Goal: Transaction & Acquisition: Purchase product/service

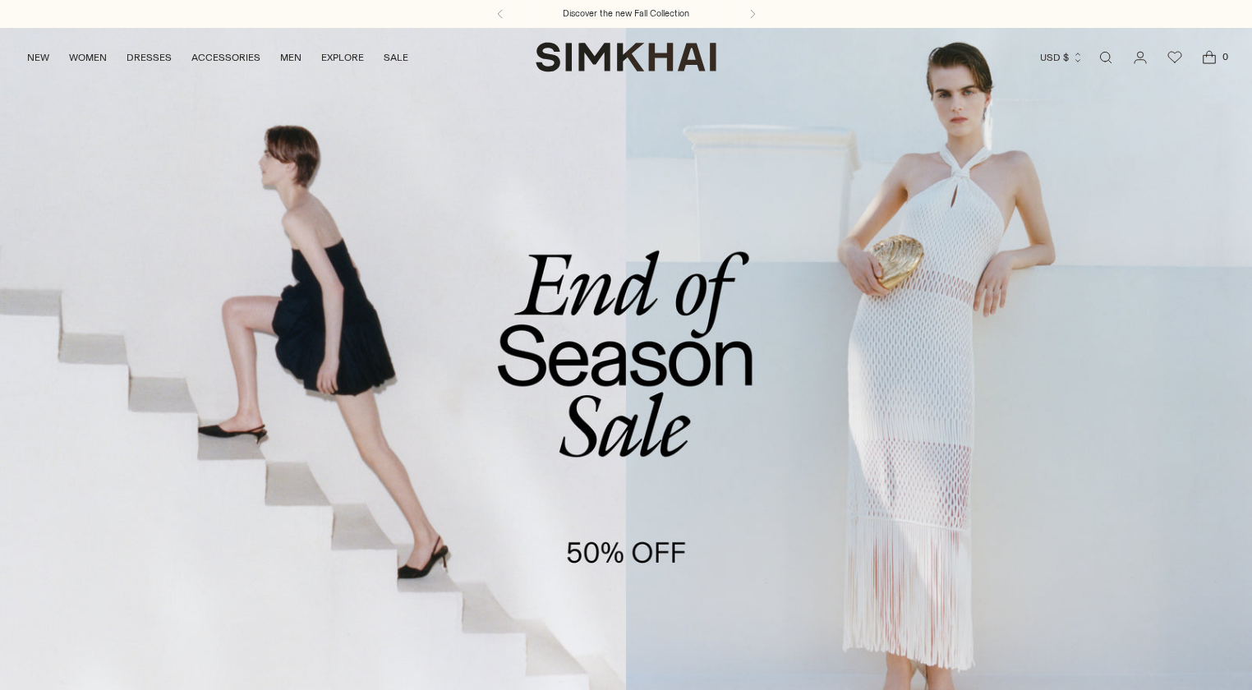
click at [499, 482] on link "/collections/sale" at bounding box center [626, 385] width 1252 height 717
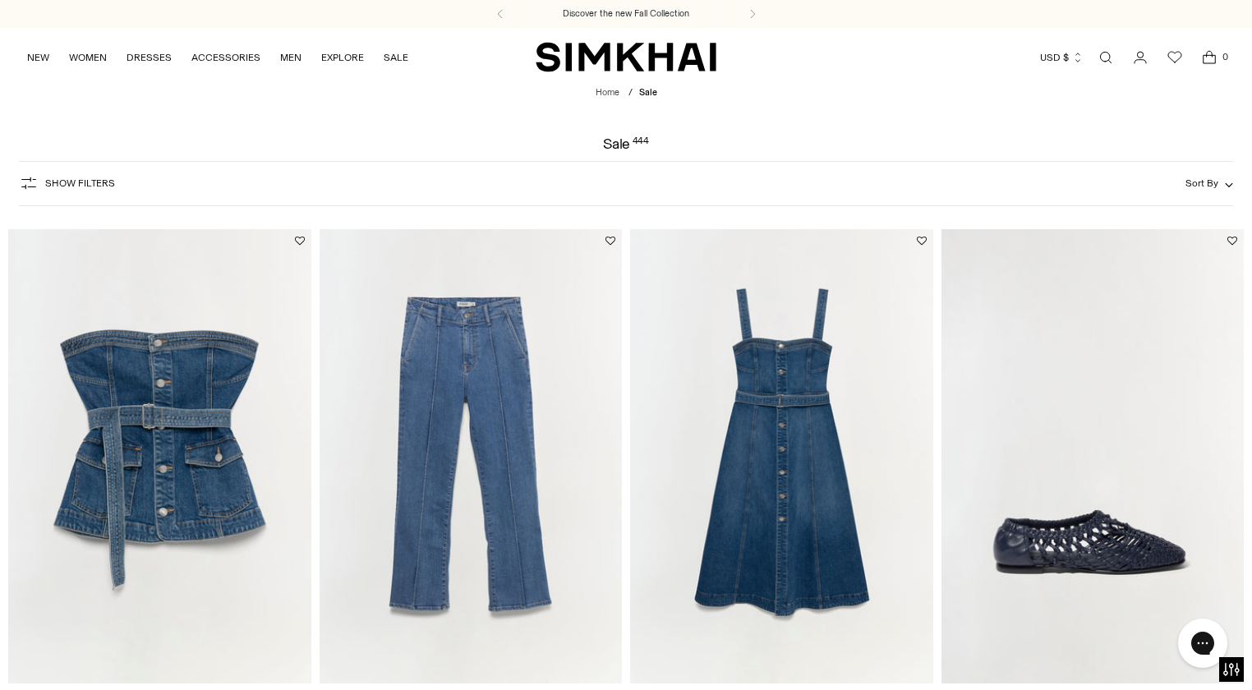
click at [85, 175] on button "Show Filters" at bounding box center [67, 183] width 96 height 26
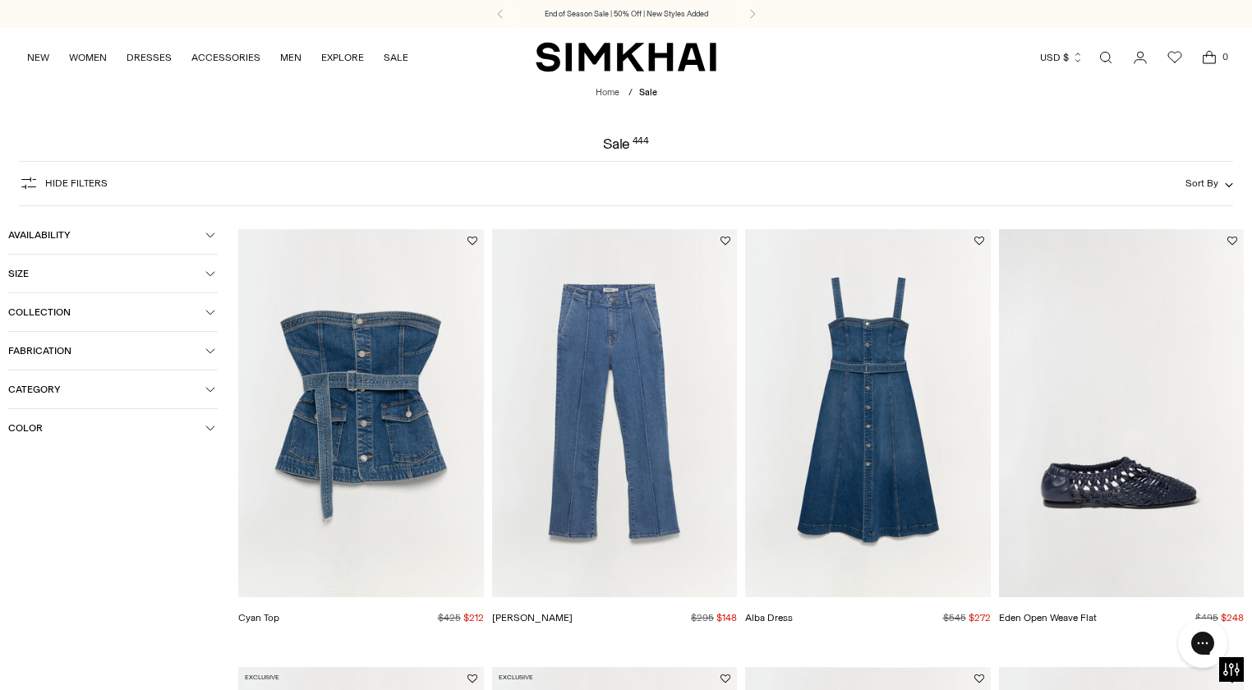
click at [80, 388] on span "Category" at bounding box center [106, 390] width 197 height 12
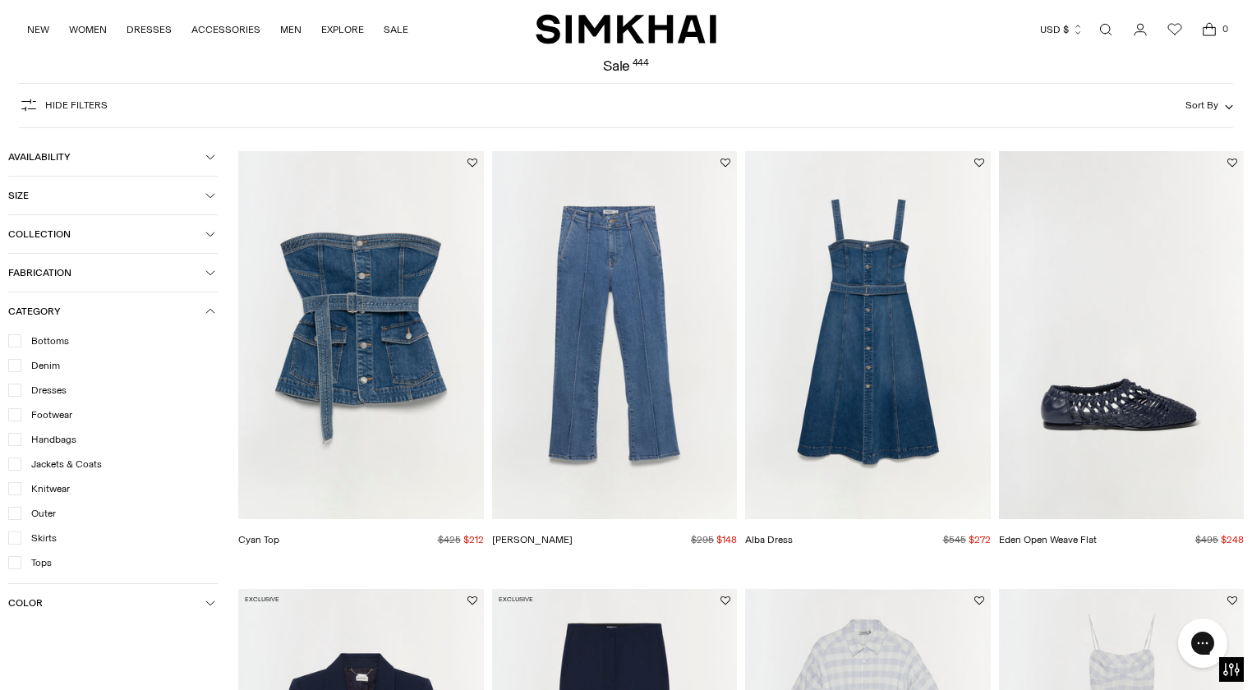
click at [62, 383] on span "Dresses" at bounding box center [43, 390] width 45 height 15
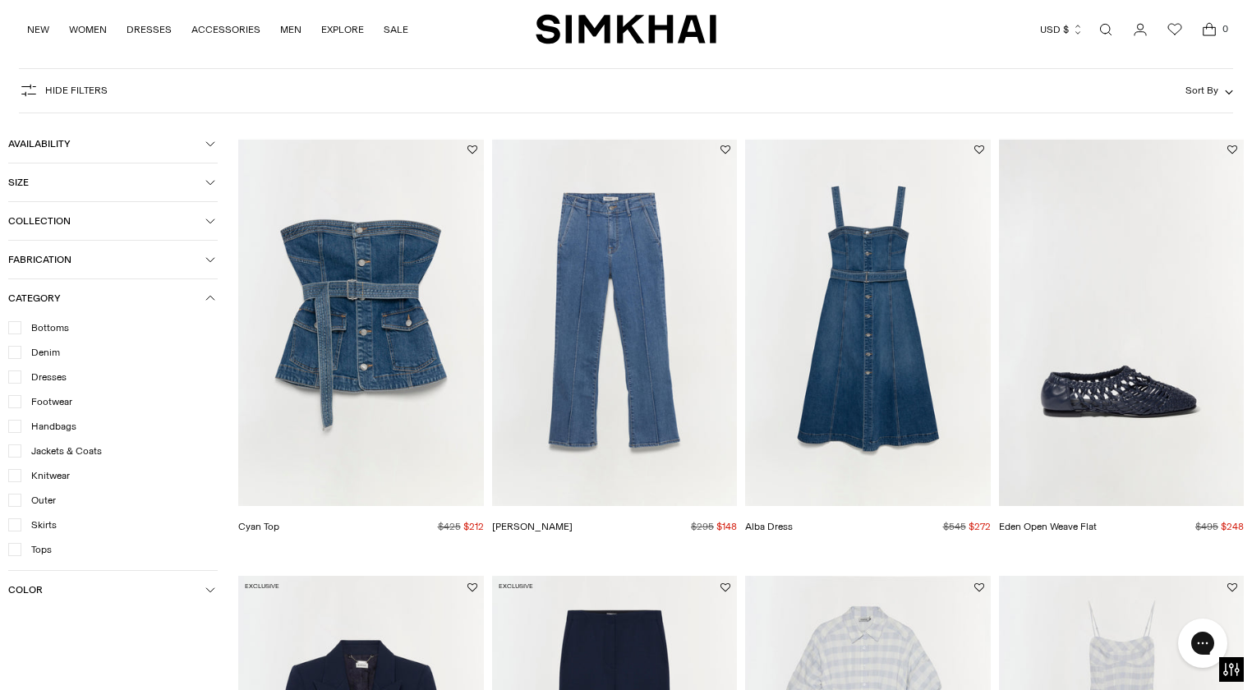
click at [68, 151] on button "Availability" at bounding box center [112, 144] width 209 height 38
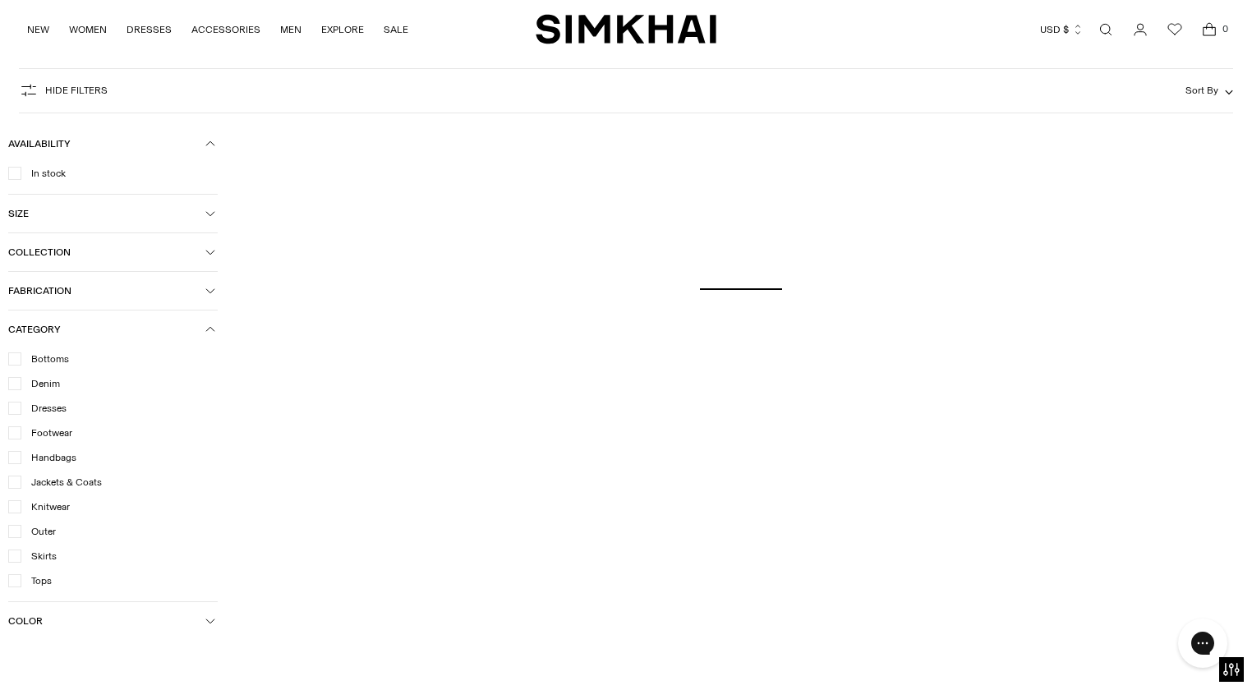
click at [53, 143] on span "Availability" at bounding box center [106, 144] width 197 height 12
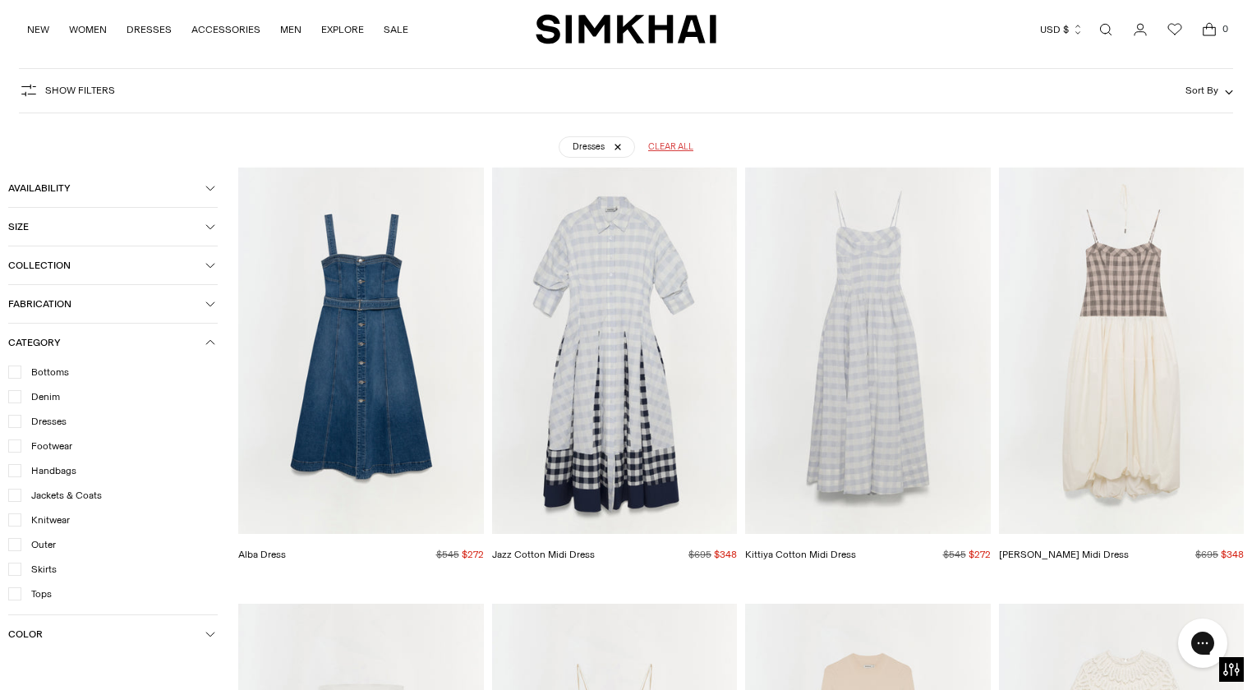
scroll to position [122, 0]
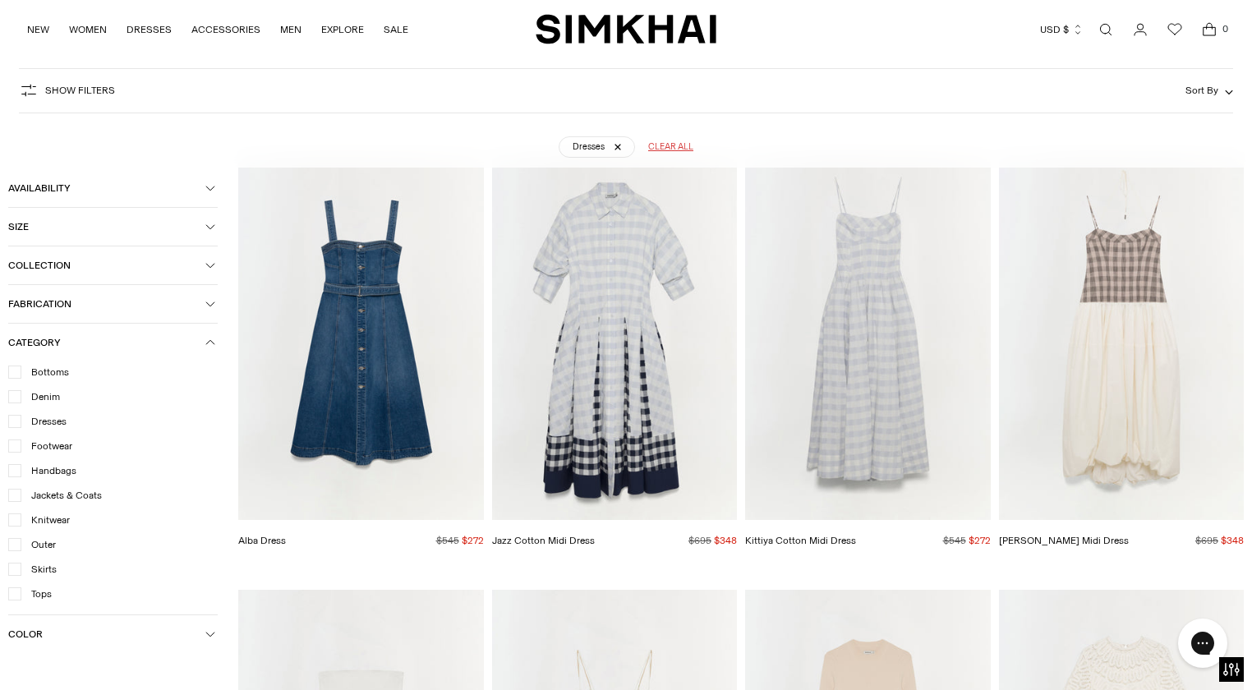
click at [62, 183] on span "Availability" at bounding box center [106, 188] width 197 height 12
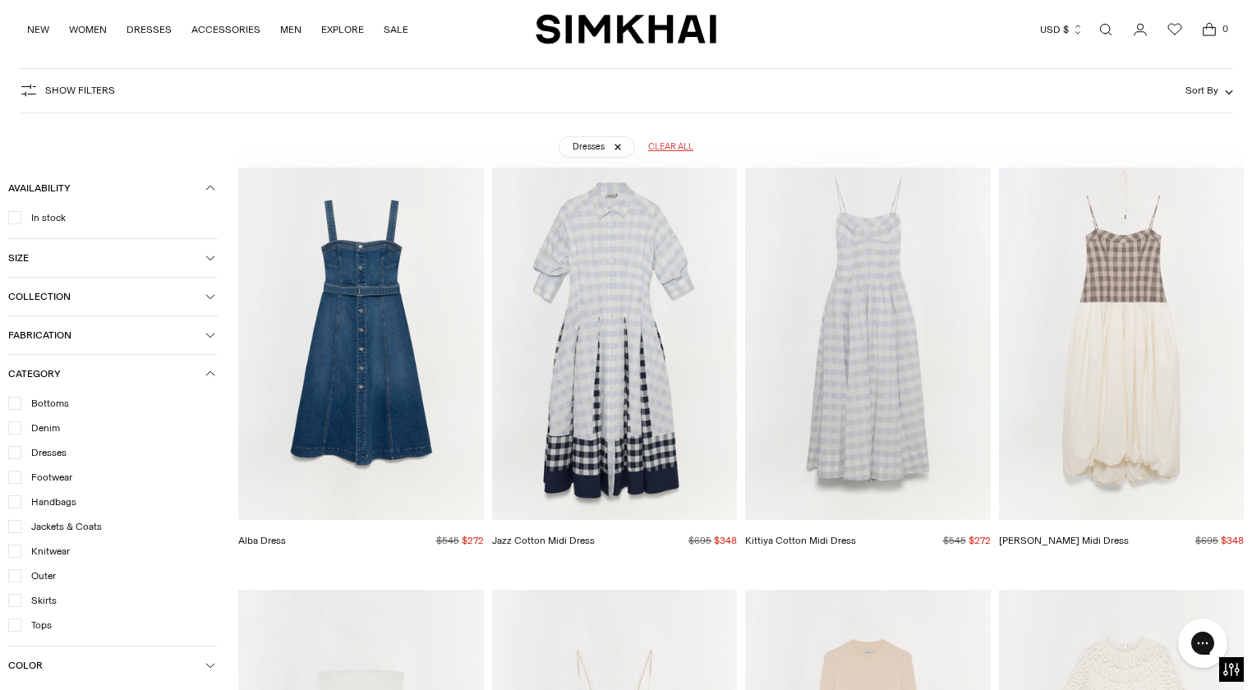
click at [51, 219] on span "In stock" at bounding box center [43, 217] width 44 height 15
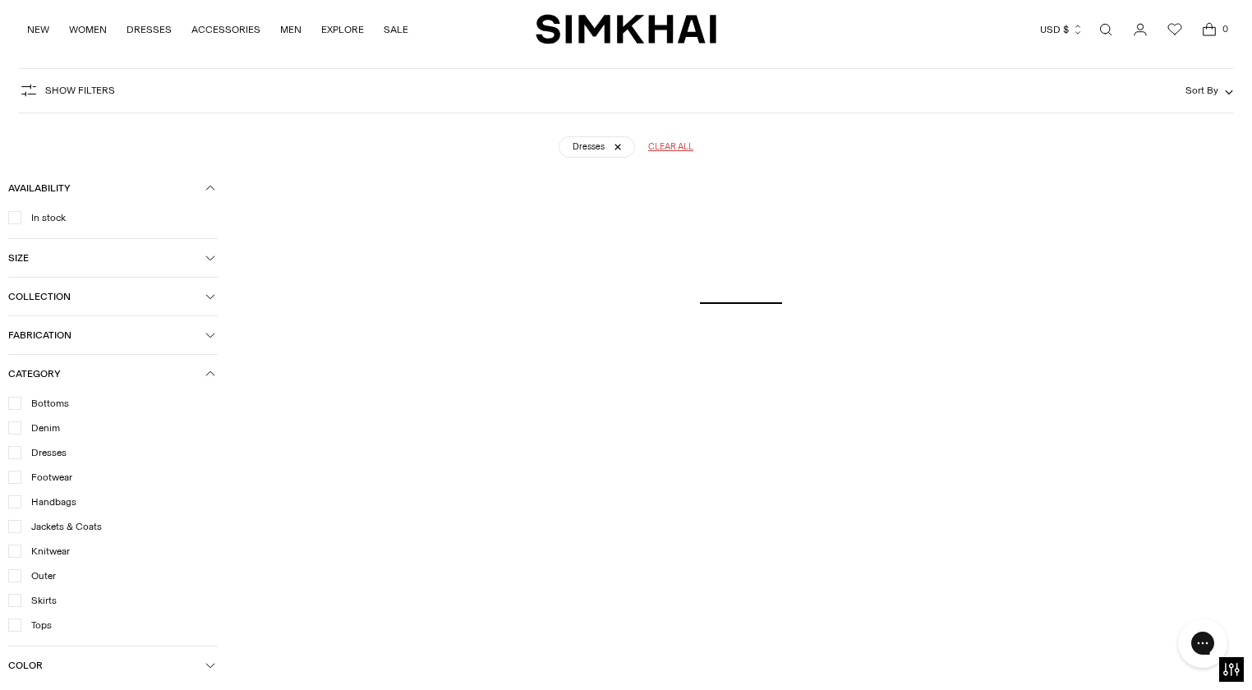
click at [134, 256] on span "Size" at bounding box center [106, 258] width 197 height 12
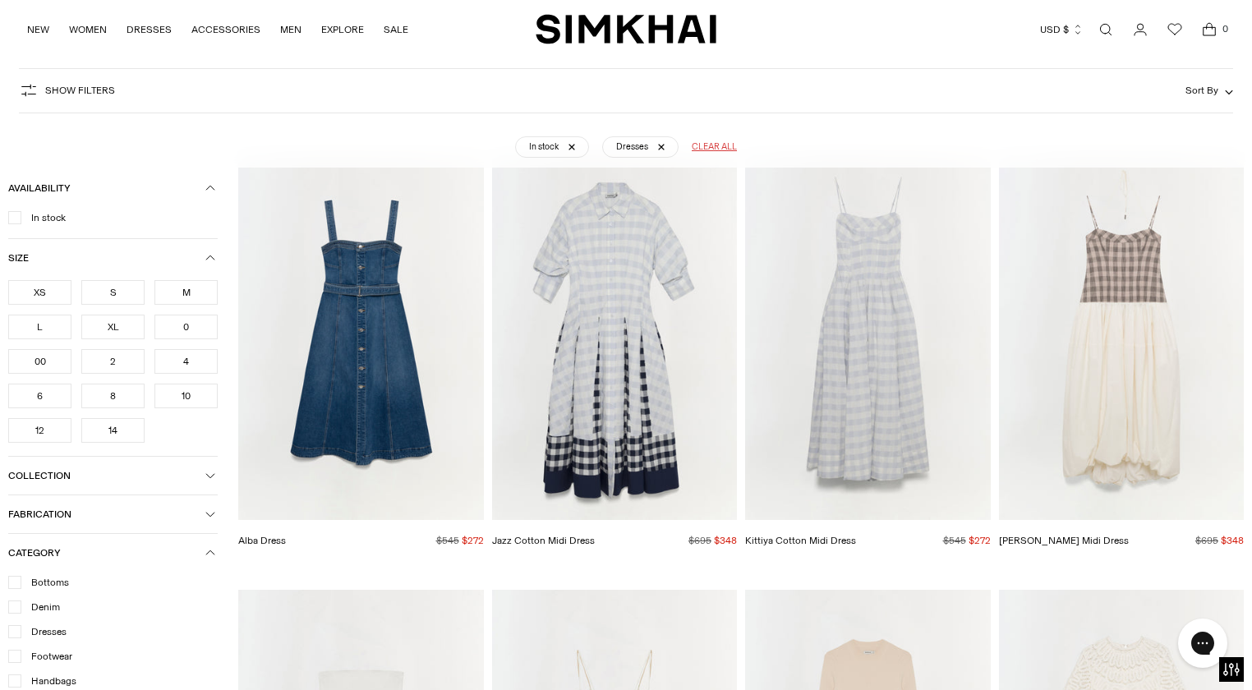
click at [44, 297] on div "XS" at bounding box center [39, 292] width 63 height 25
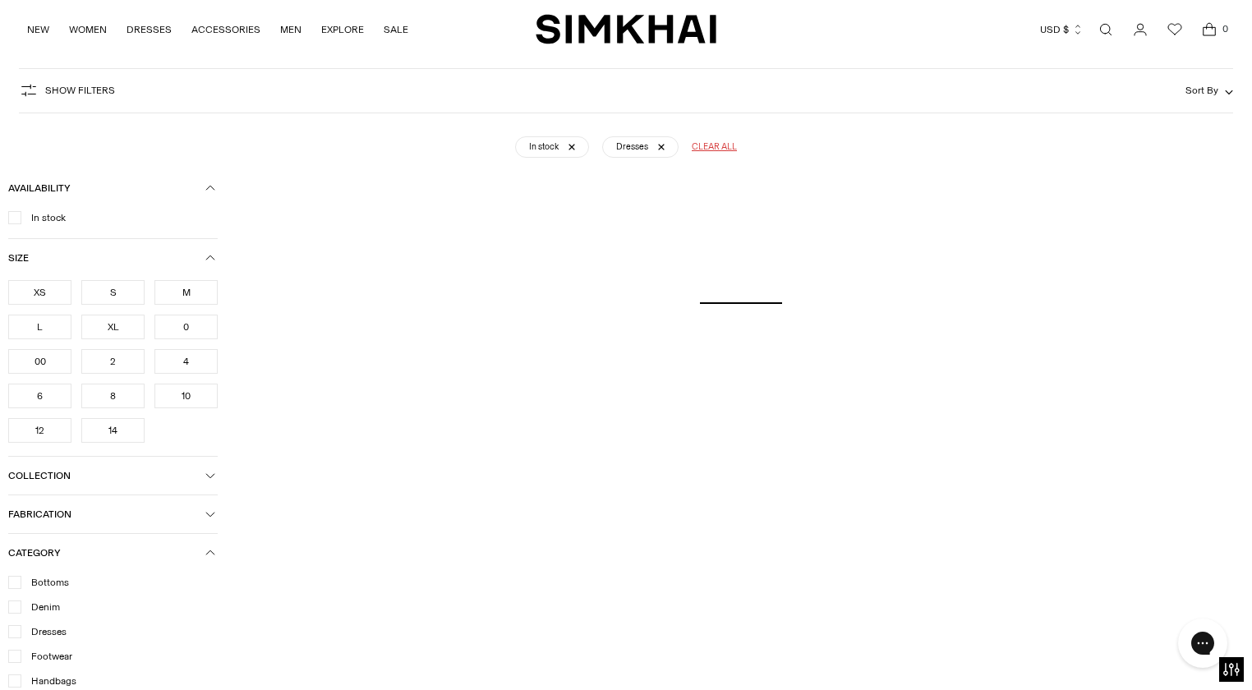
click at [39, 365] on div "00" at bounding box center [39, 361] width 63 height 25
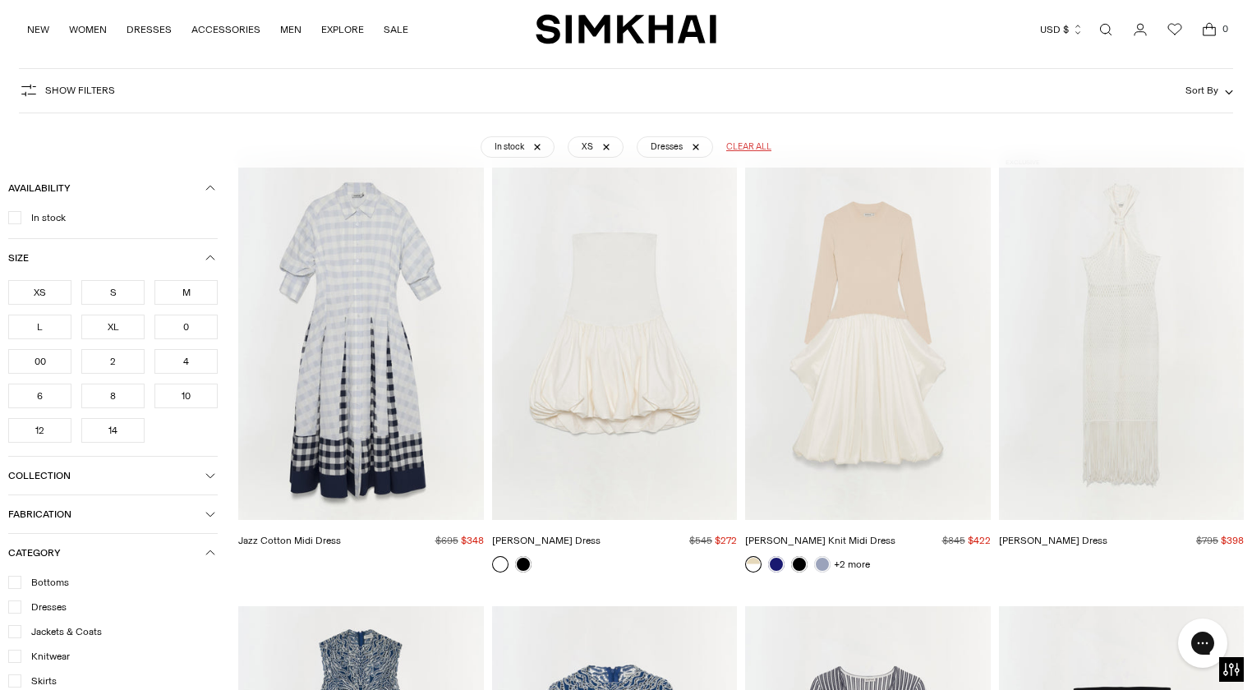
click at [175, 329] on div "0" at bounding box center [185, 327] width 63 height 25
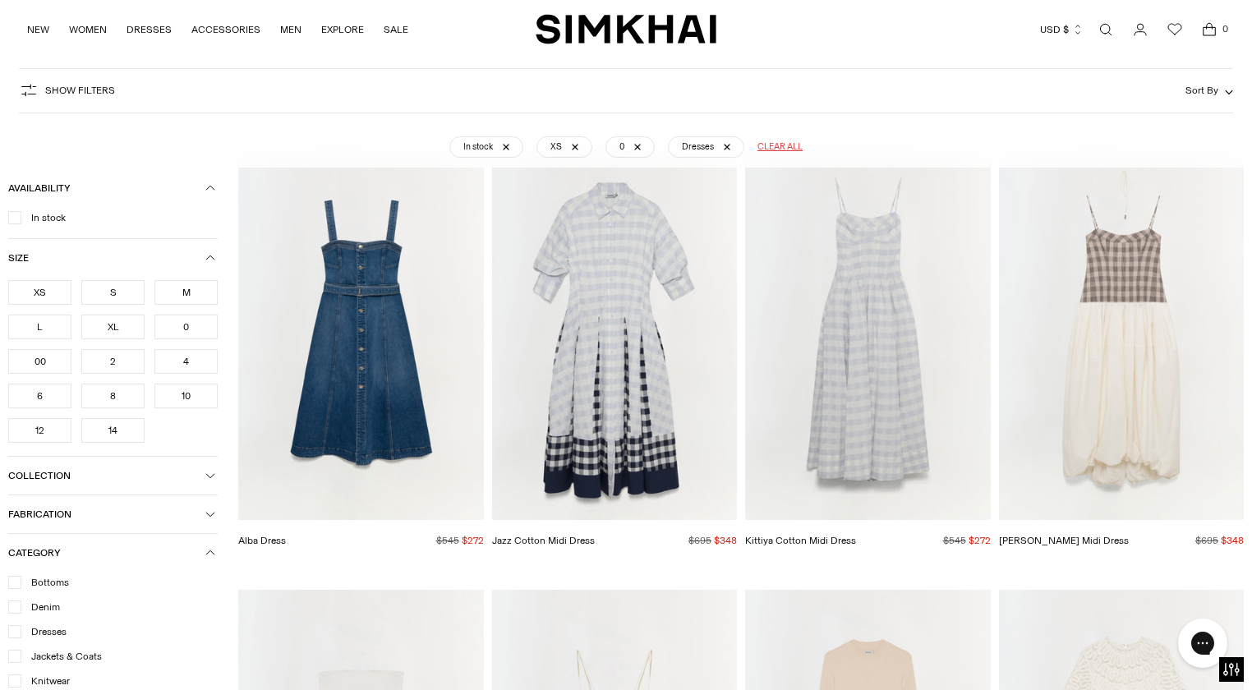
click at [25, 368] on div "00" at bounding box center [39, 361] width 63 height 25
click at [186, 252] on span "Size" at bounding box center [106, 258] width 197 height 12
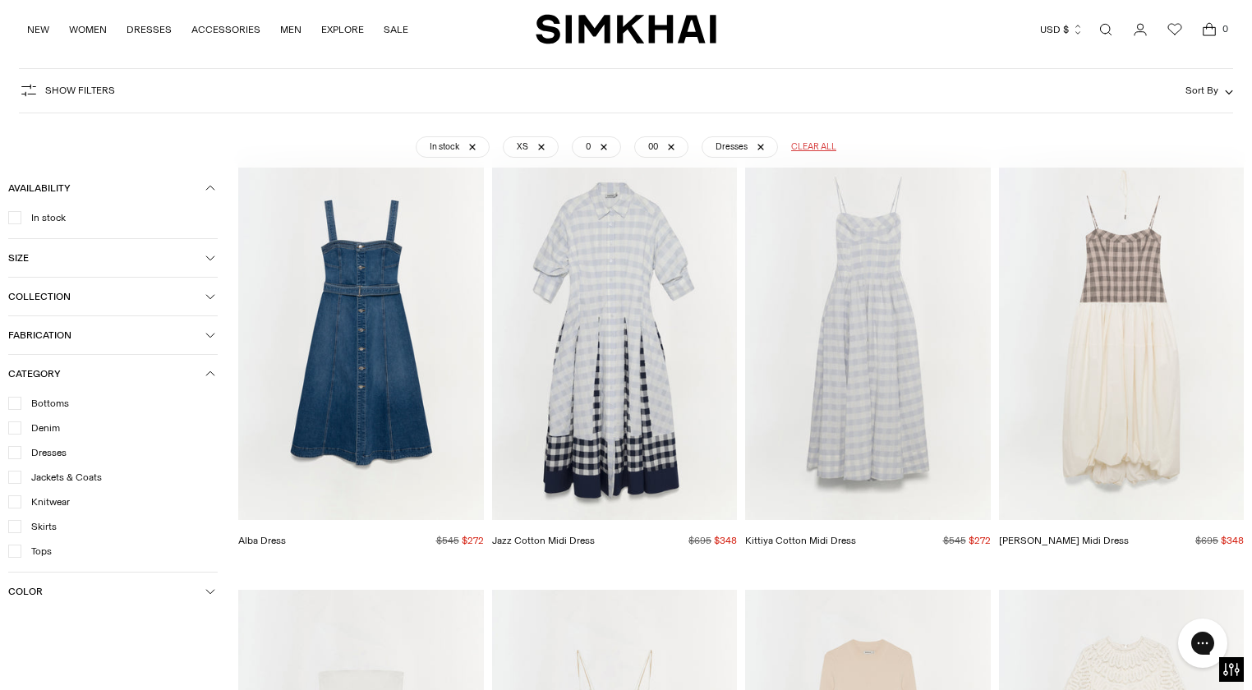
click at [136, 375] on span "Category" at bounding box center [106, 374] width 197 height 12
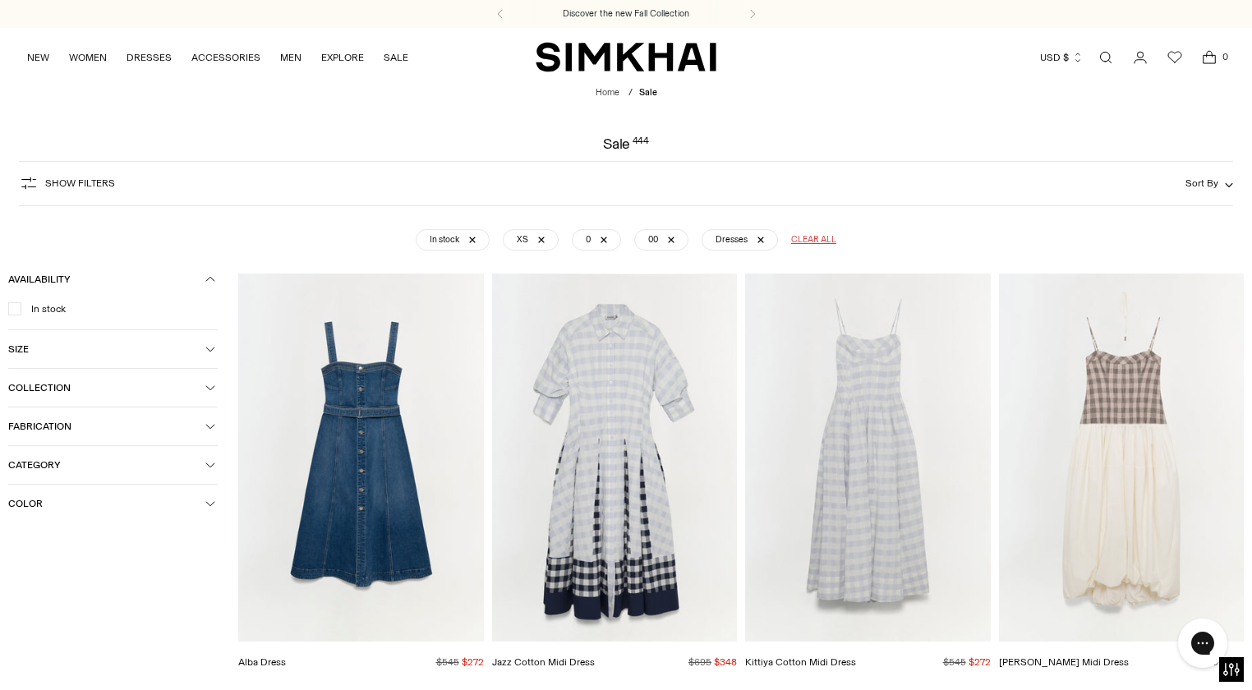
click at [1195, 182] on span "Sort By" at bounding box center [1202, 183] width 33 height 12
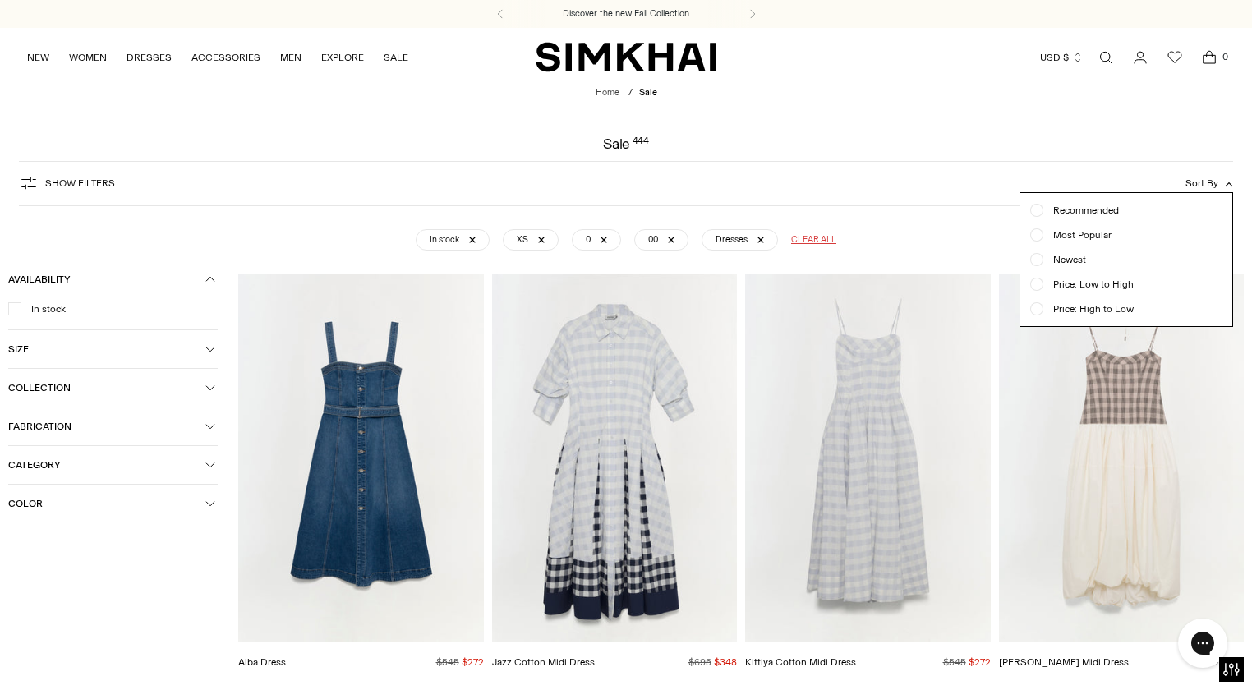
click at [1085, 289] on span "Price: Low to High" at bounding box center [1088, 284] width 90 height 15
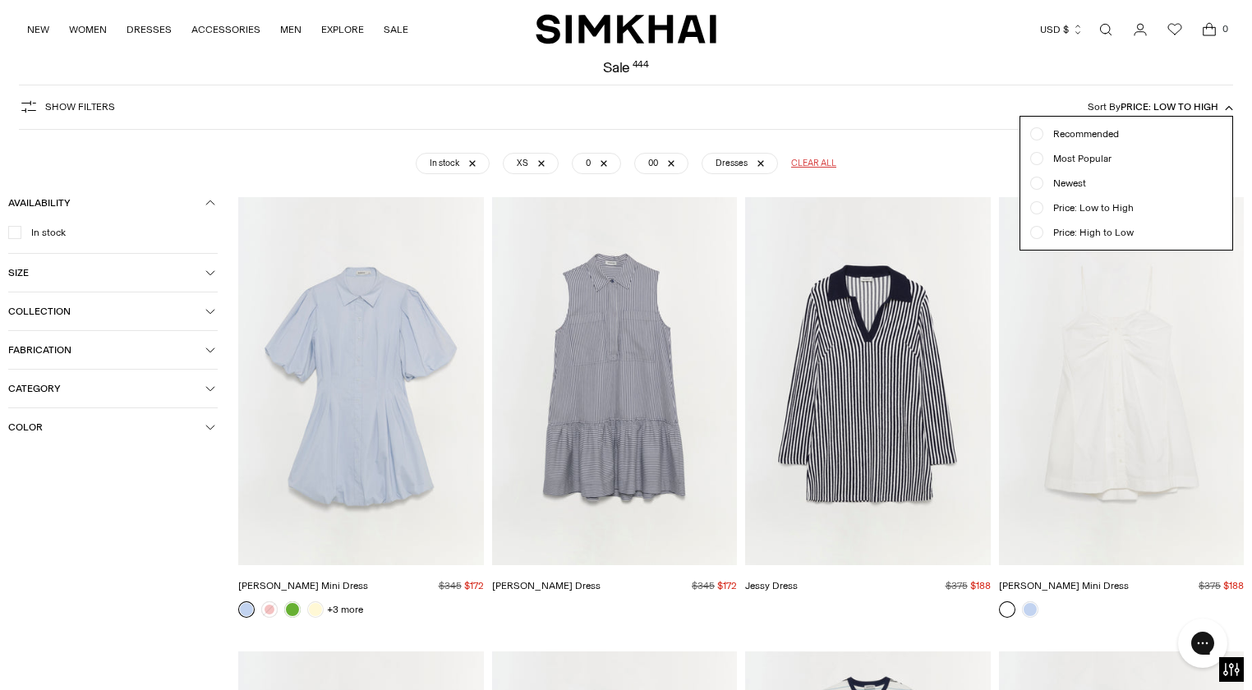
scroll to position [122, 0]
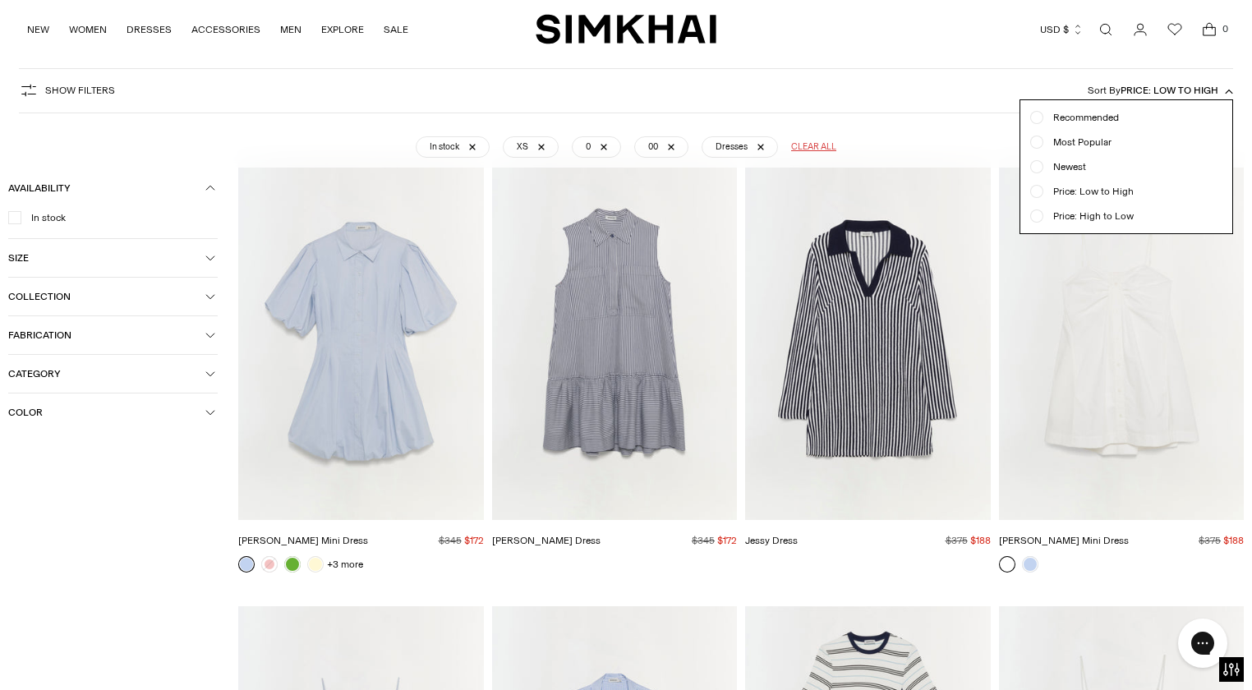
click at [937, 106] on div "Show Filters Show Filters Sort By Price: Low to High Recommended Most Popular N…" at bounding box center [626, 90] width 1214 height 45
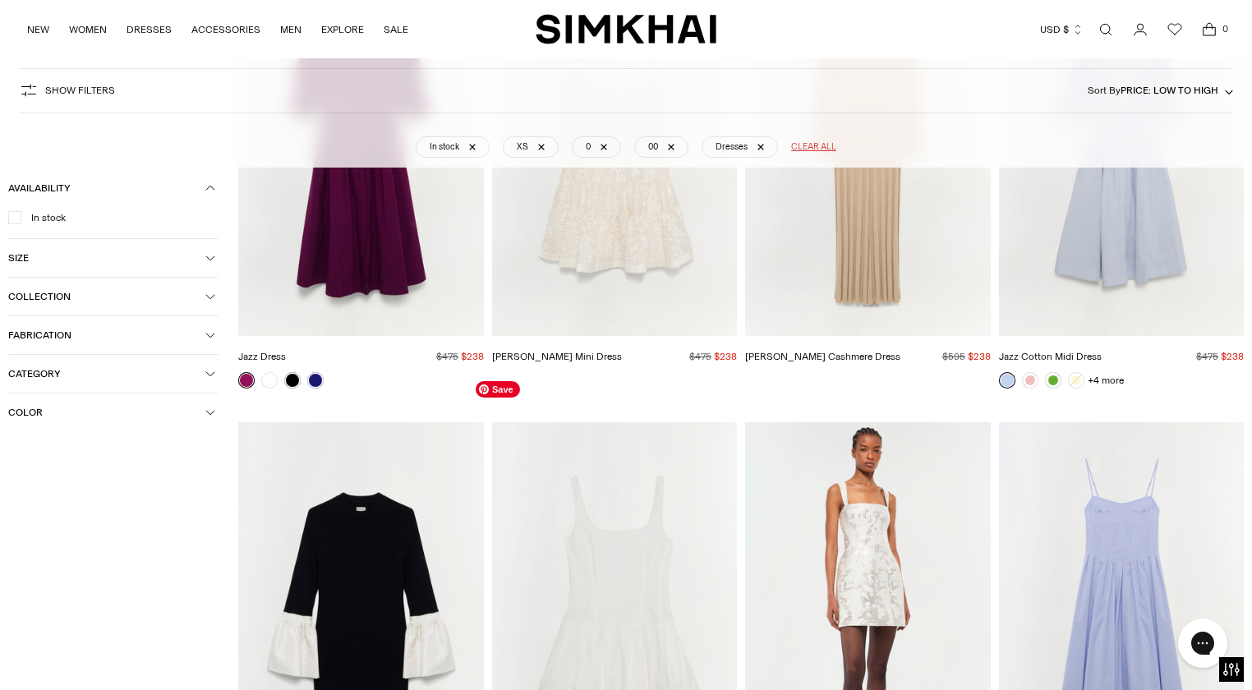
scroll to position [2638, 0]
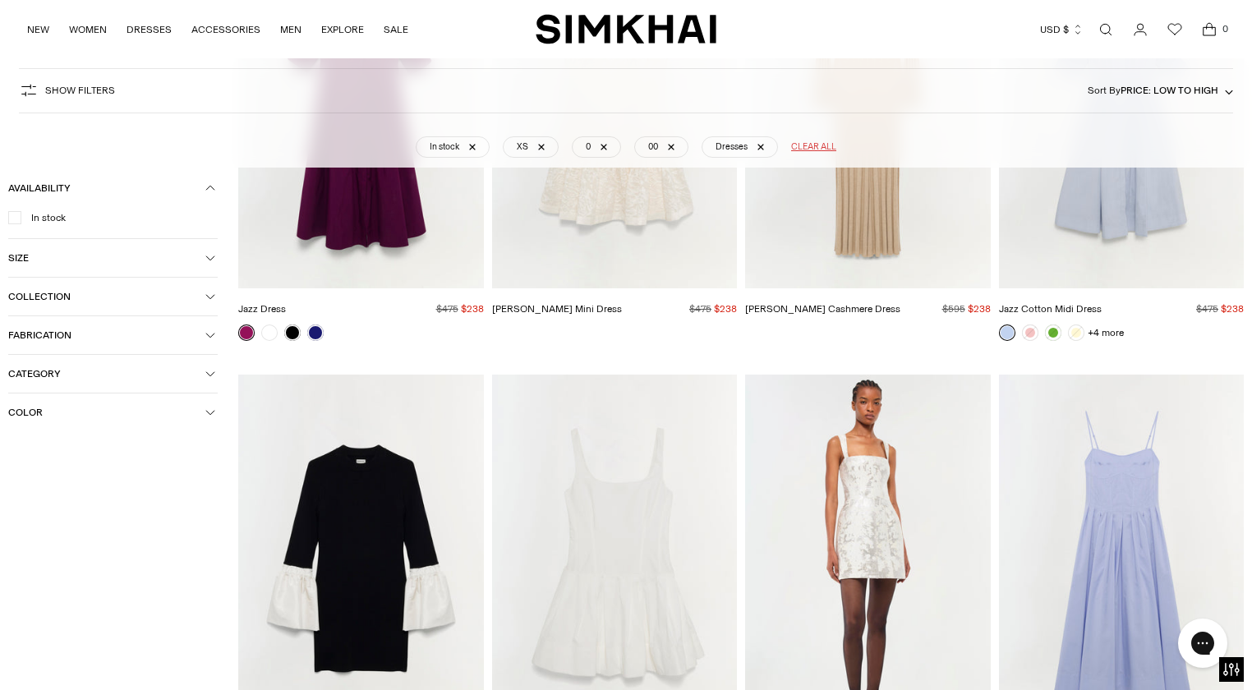
click at [99, 411] on span "Color" at bounding box center [106, 413] width 197 height 12
click at [45, 480] on span "Black" at bounding box center [47, 476] width 34 height 15
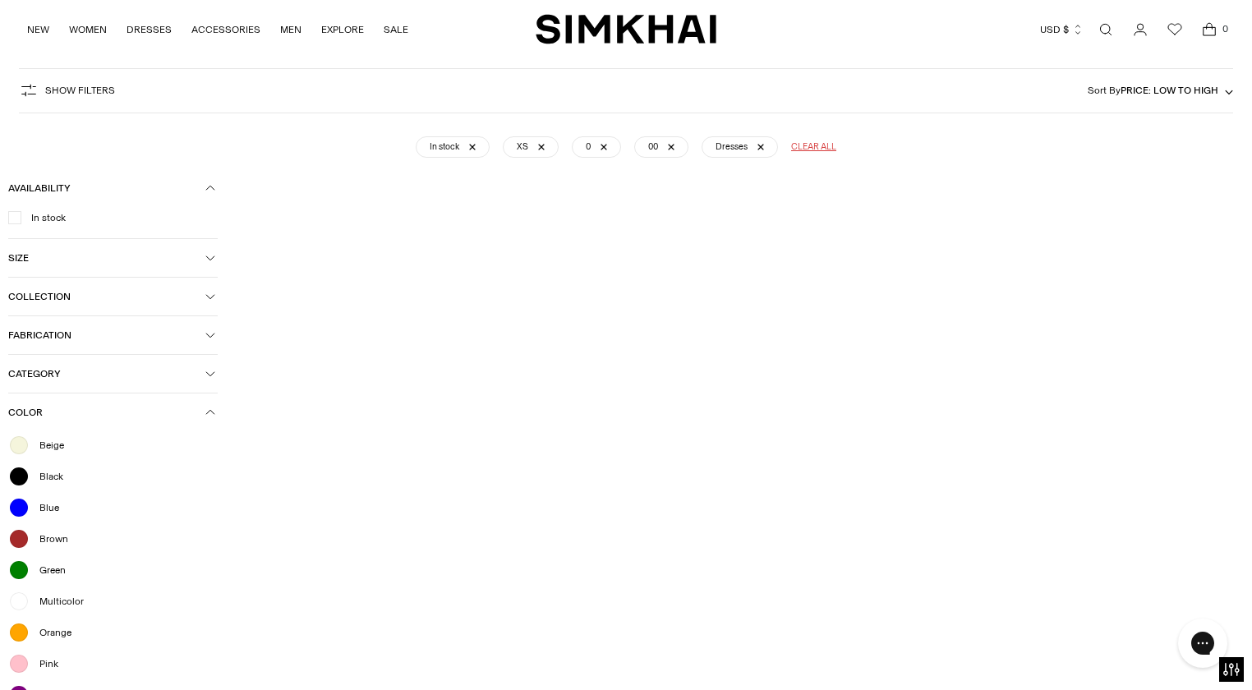
scroll to position [2108, 0]
